Goal: Task Accomplishment & Management: Manage account settings

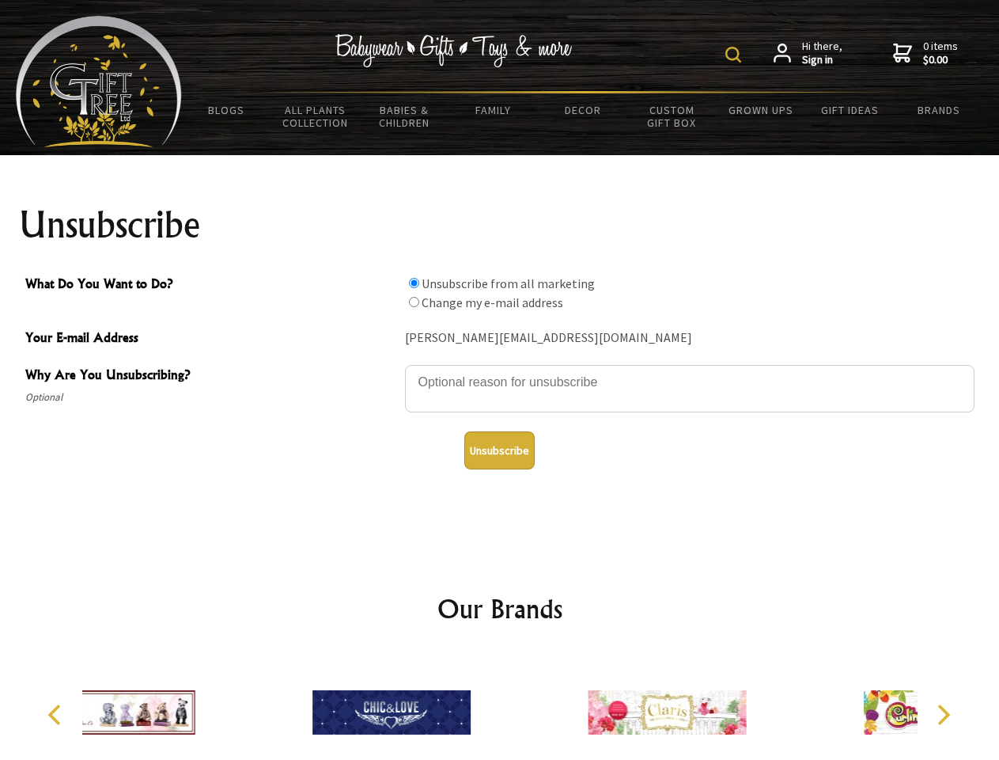
click at [736, 55] on img at bounding box center [734, 55] width 16 height 16
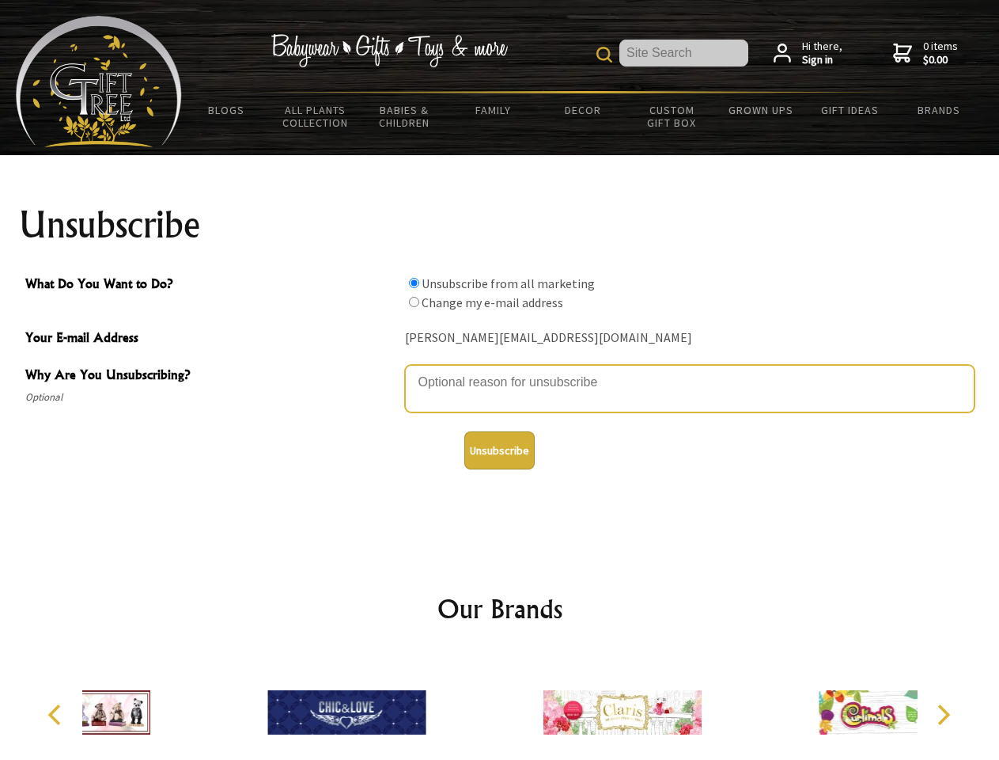
click at [500, 370] on textarea "Why Are You Unsubscribing?" at bounding box center [690, 388] width 570 height 47
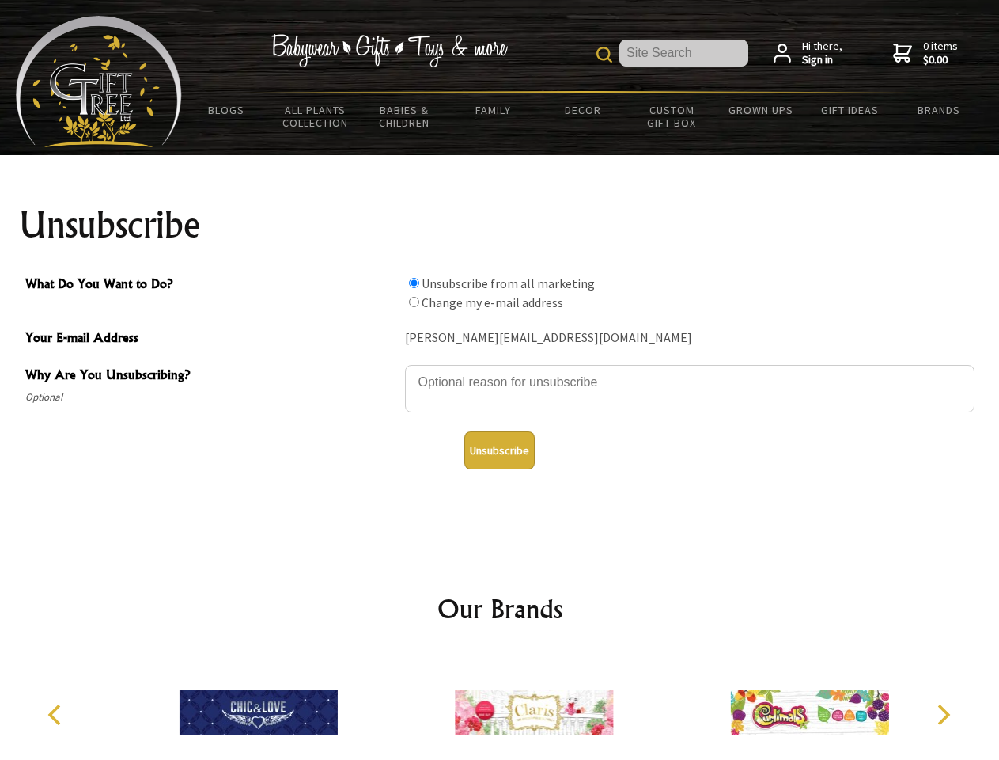
click at [414, 282] on input "What Do You Want to Do?" at bounding box center [414, 283] width 10 height 10
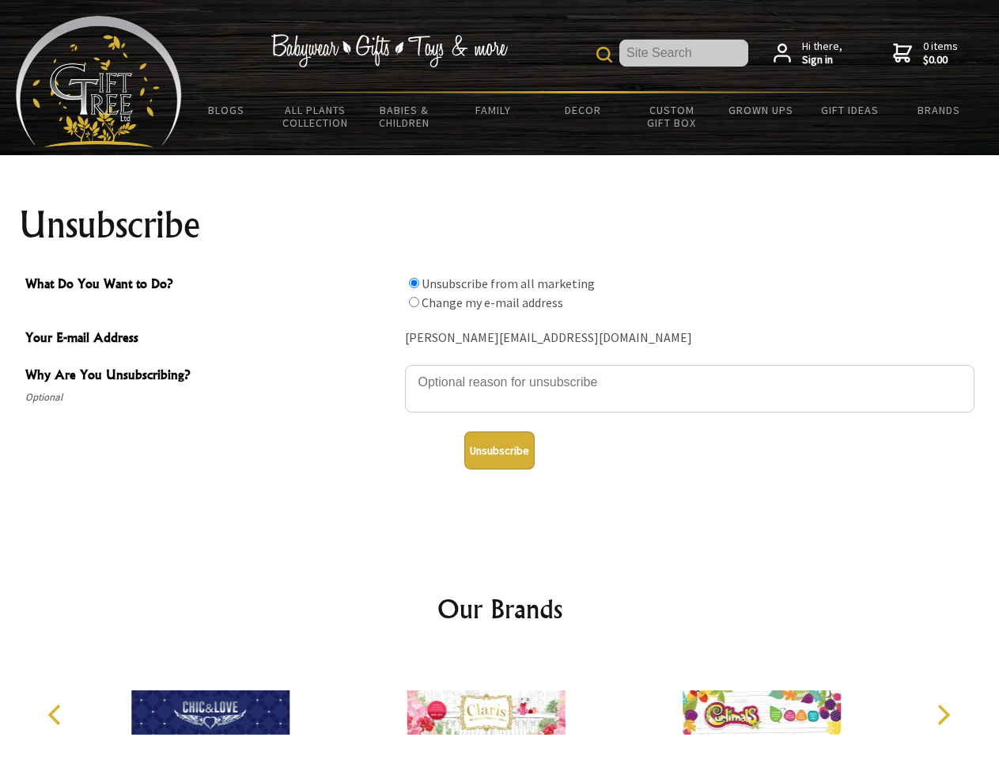
click at [414, 301] on input "What Do You Want to Do?" at bounding box center [414, 302] width 10 height 10
radio input "true"
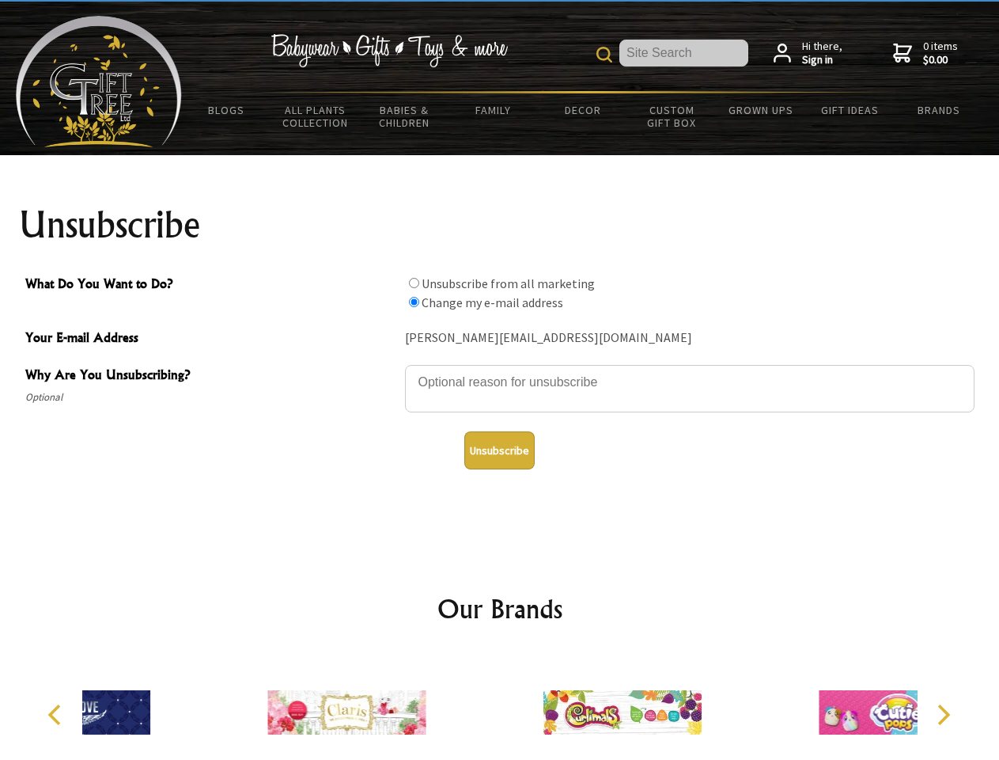
click at [499, 450] on button "Unsubscribe" at bounding box center [499, 450] width 70 height 38
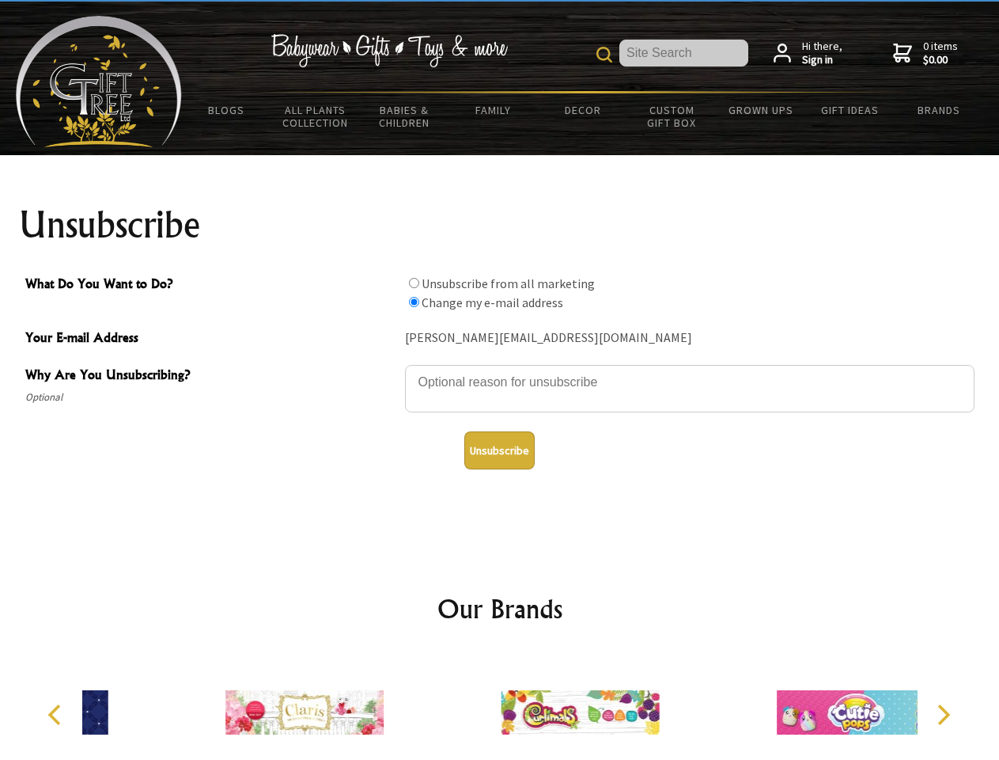
click at [500, 706] on div at bounding box center [579, 714] width 275 height 123
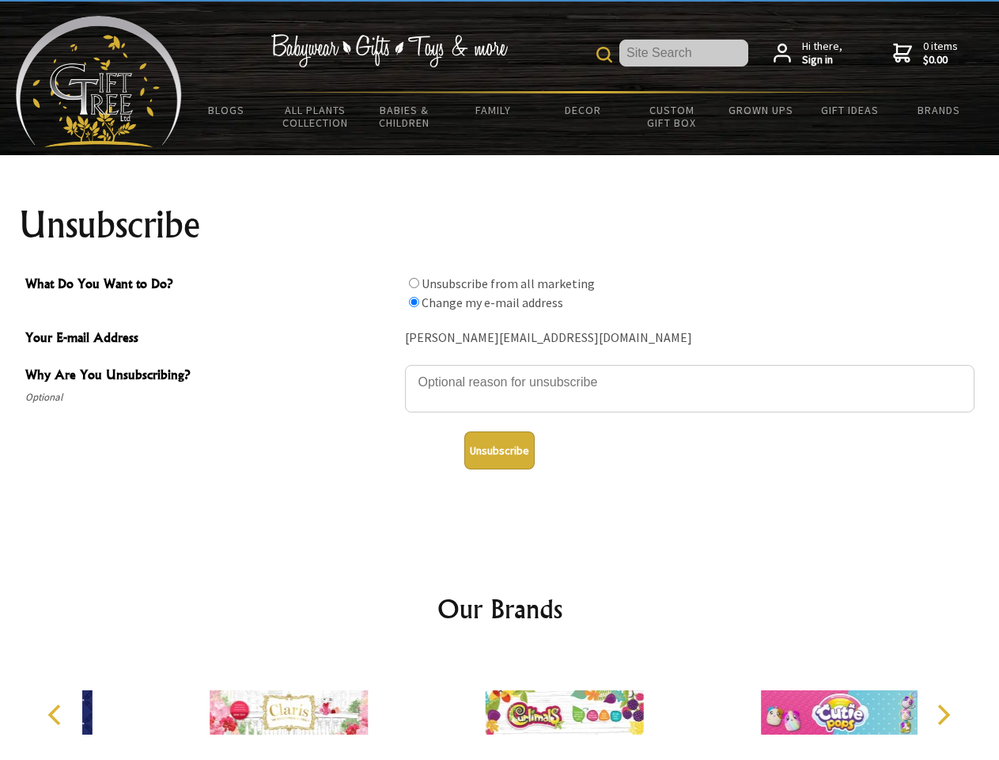
click at [57, 714] on icon "Previous" at bounding box center [56, 714] width 21 height 21
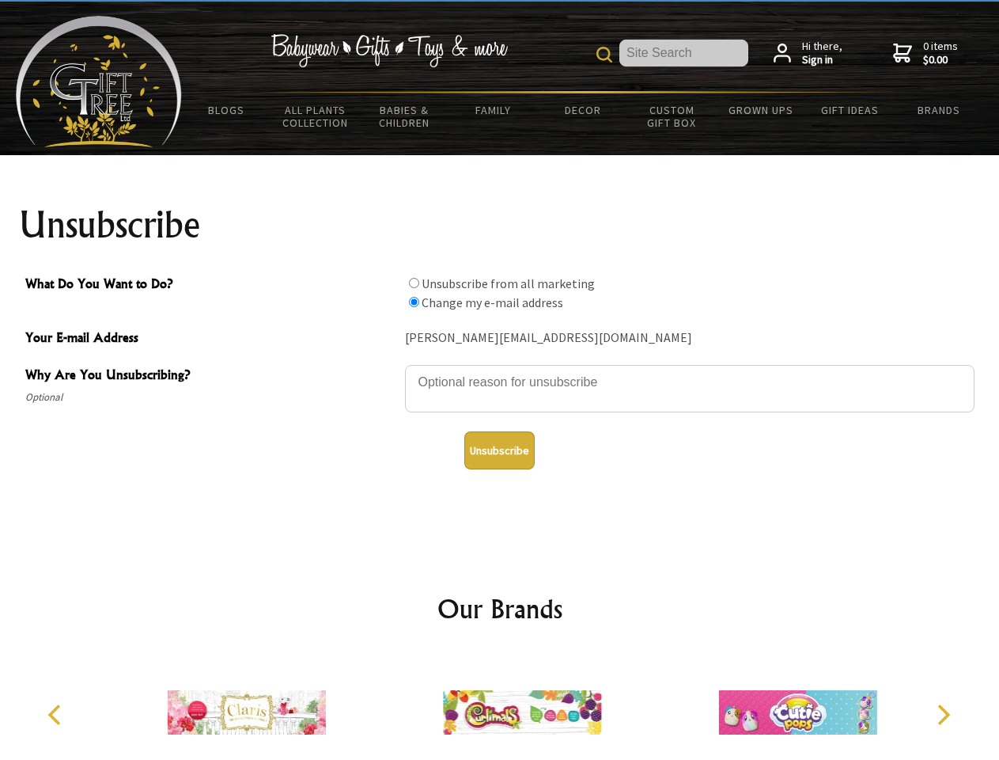
click at [943, 714] on icon "Next" at bounding box center [942, 714] width 21 height 21
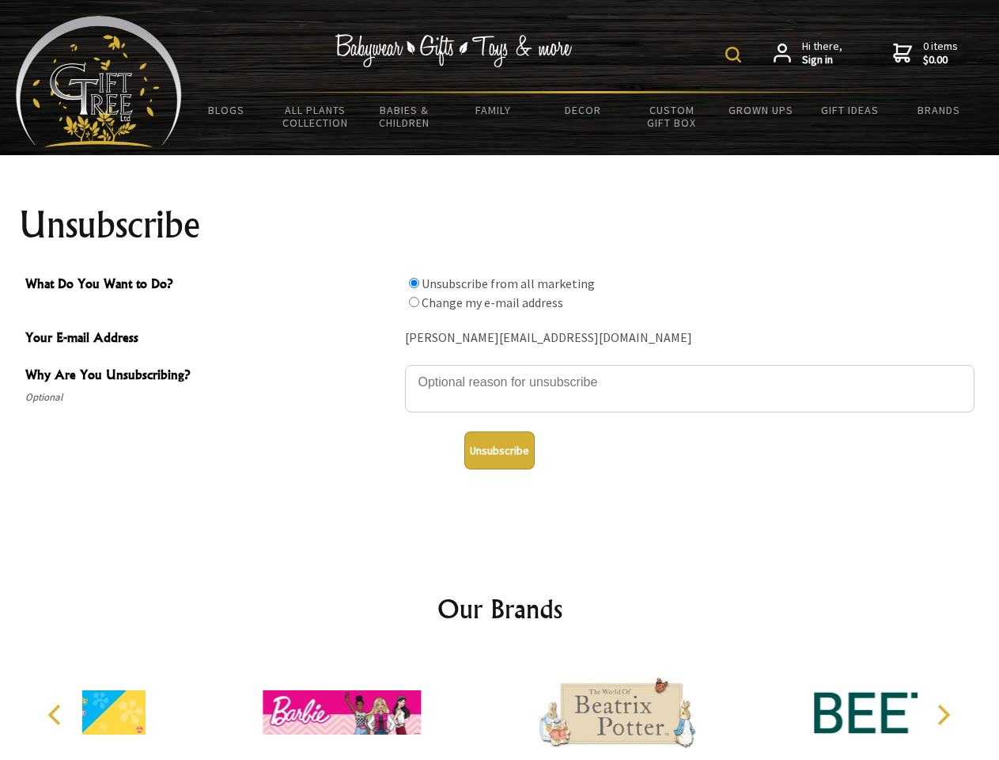
click at [736, 55] on img at bounding box center [734, 55] width 16 height 16
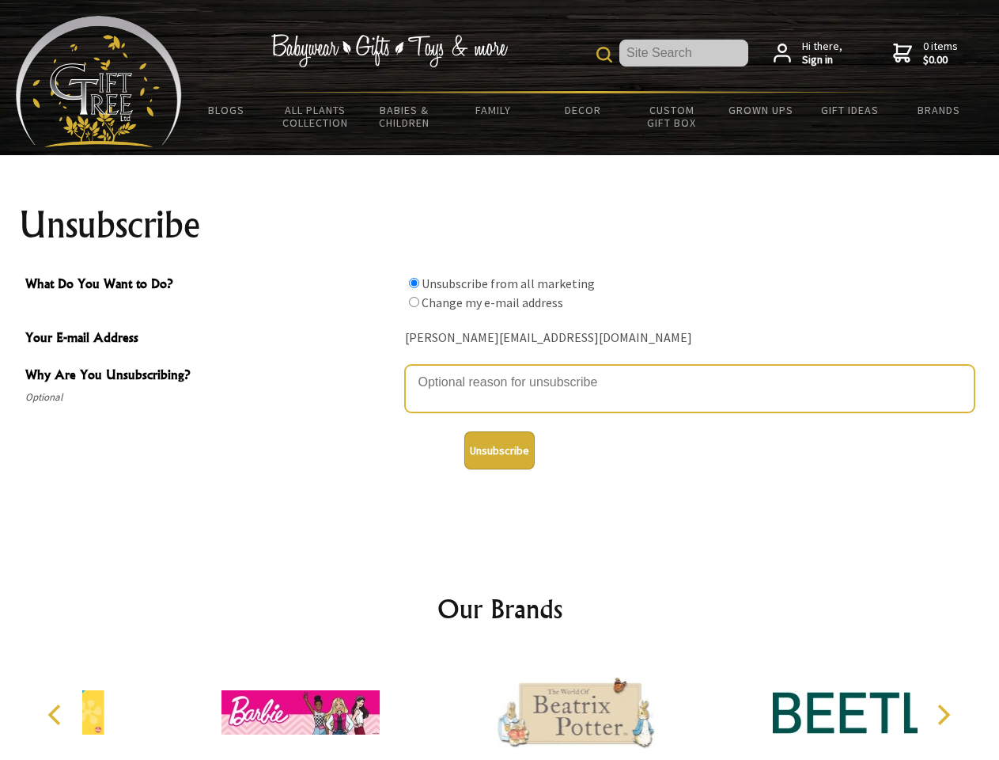
click at [500, 370] on textarea "Why Are You Unsubscribing?" at bounding box center [690, 388] width 570 height 47
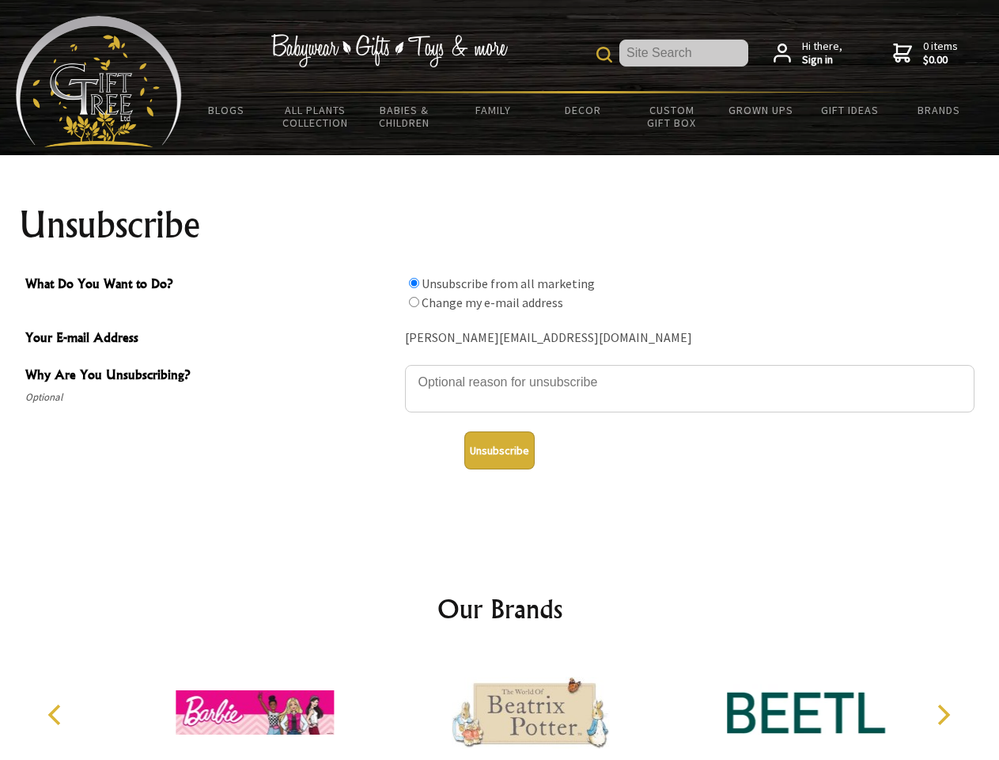
click at [414, 282] on input "What Do You Want to Do?" at bounding box center [414, 283] width 10 height 10
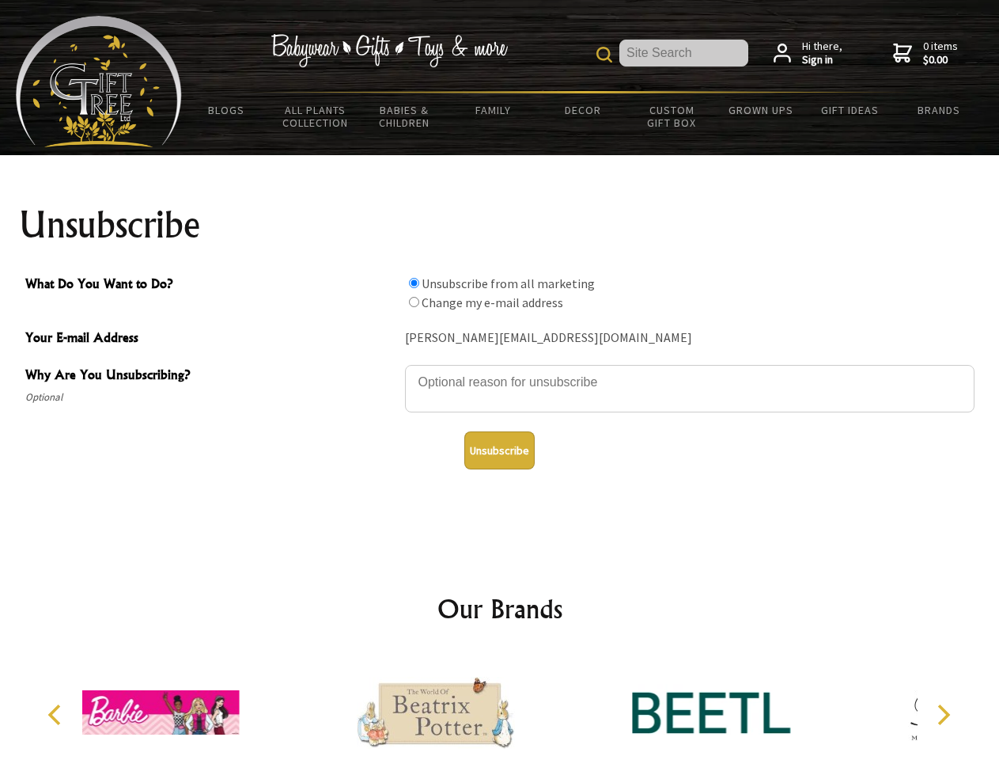
click at [414, 301] on input "What Do You Want to Do?" at bounding box center [414, 302] width 10 height 10
radio input "true"
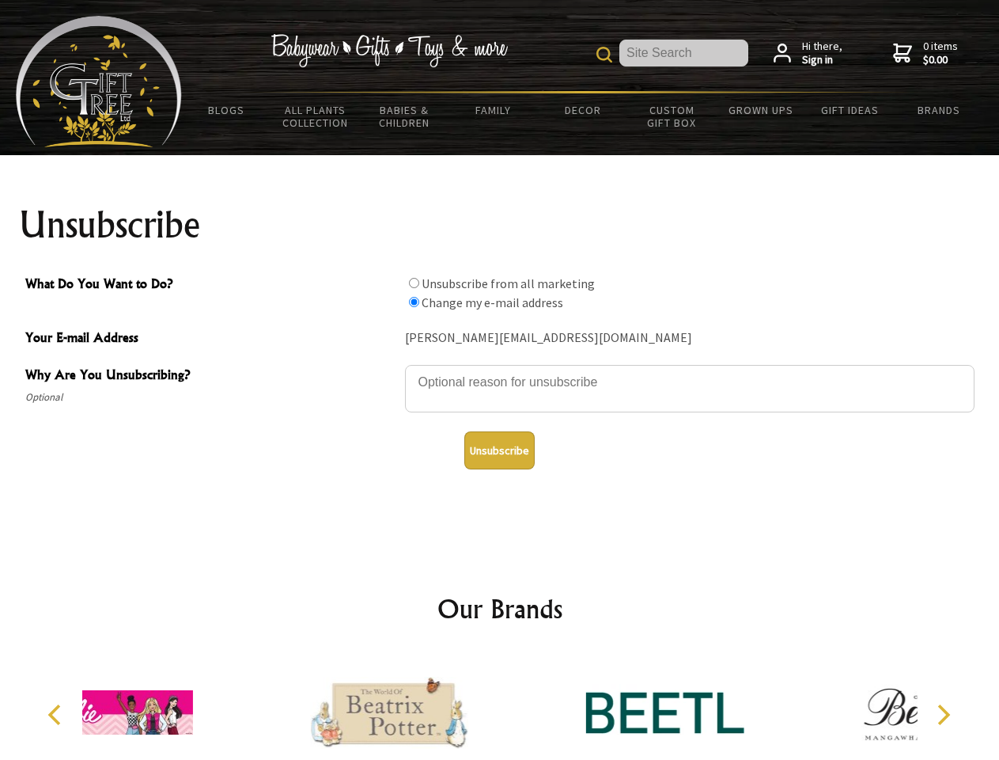
click at [499, 450] on button "Unsubscribe" at bounding box center [499, 450] width 70 height 38
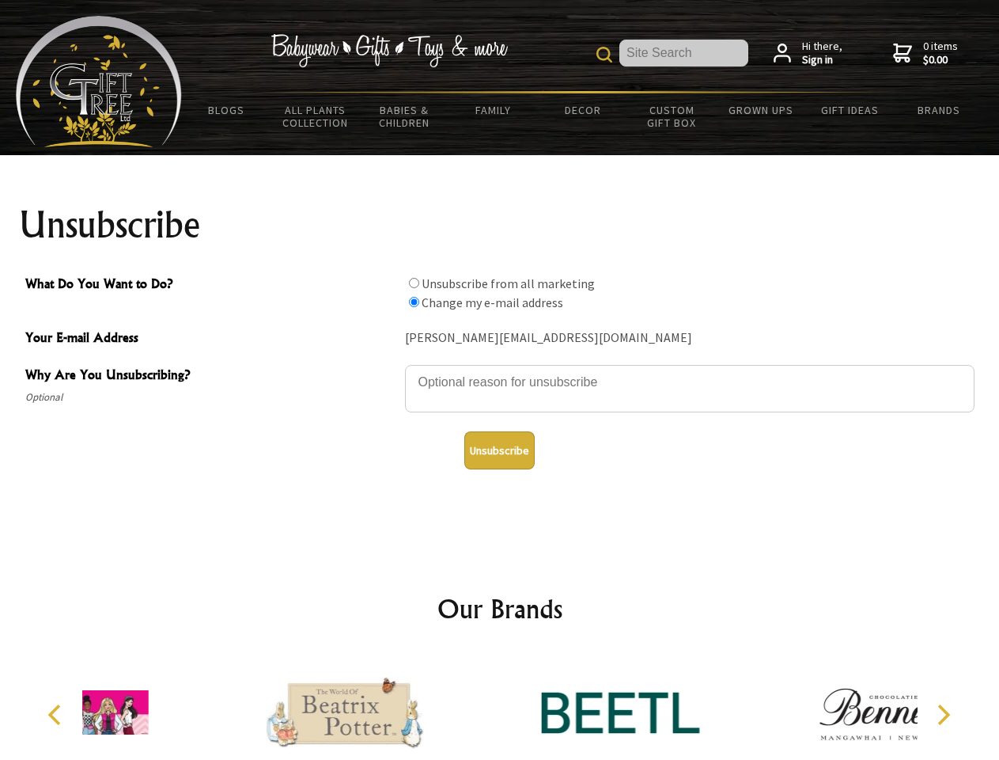
click at [541, 706] on img at bounding box center [620, 712] width 158 height 119
click at [57, 714] on icon "Previous" at bounding box center [56, 714] width 21 height 21
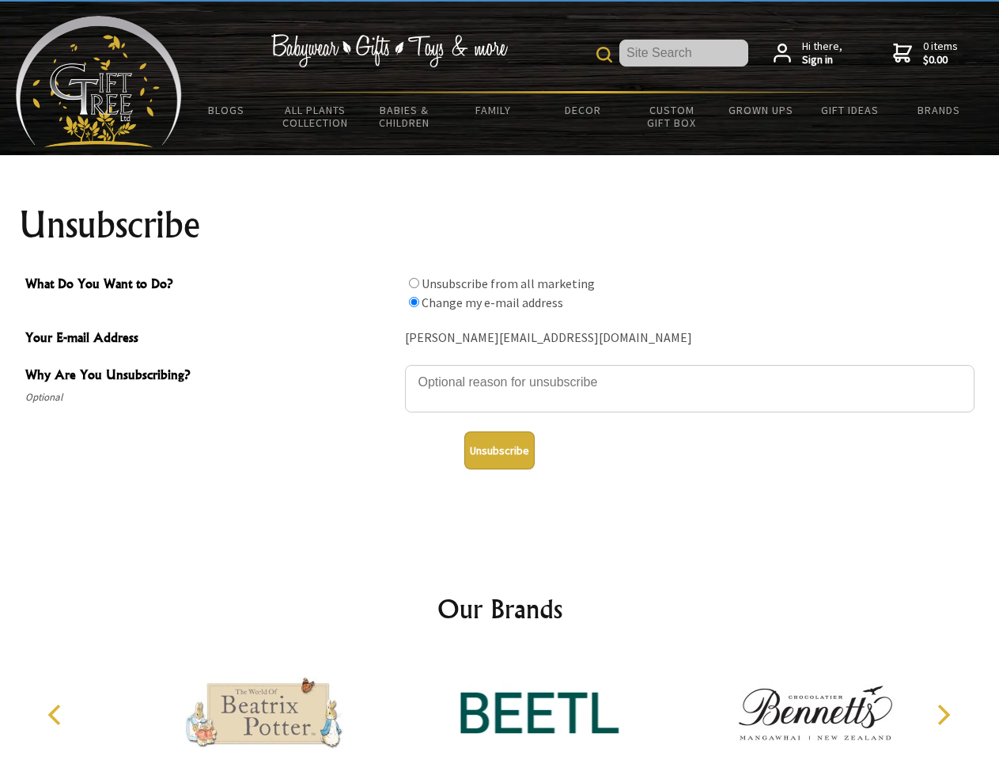
click at [943, 714] on icon "Next" at bounding box center [942, 714] width 21 height 21
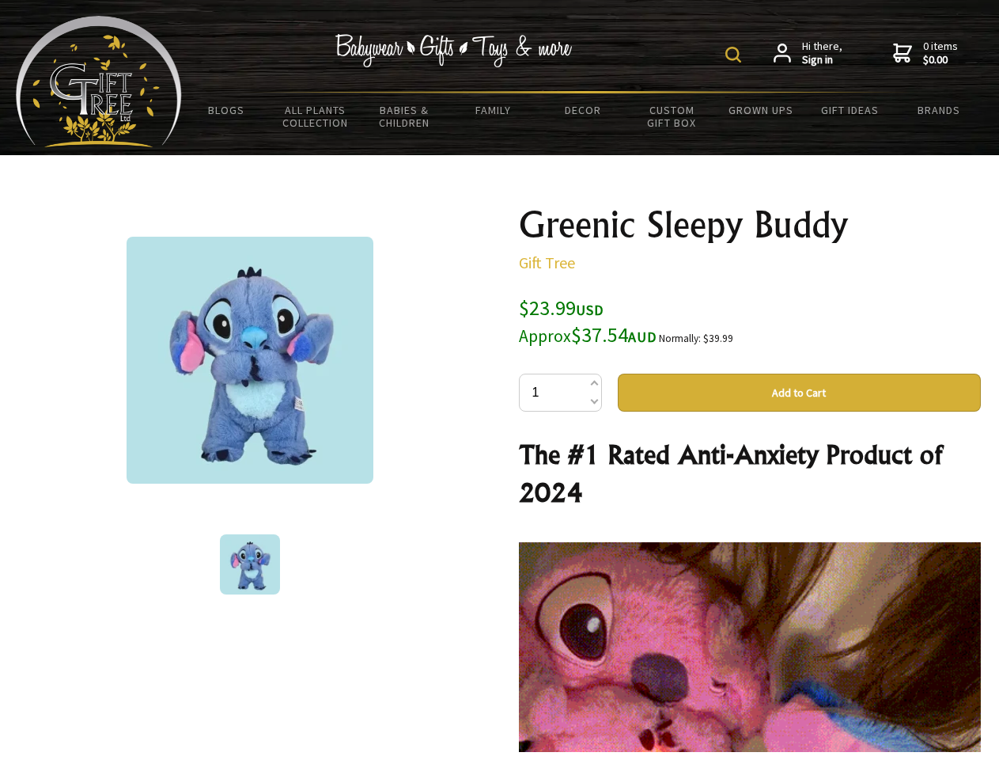
click at [736, 55] on img at bounding box center [734, 55] width 16 height 16
